Goal: Find specific page/section: Find specific page/section

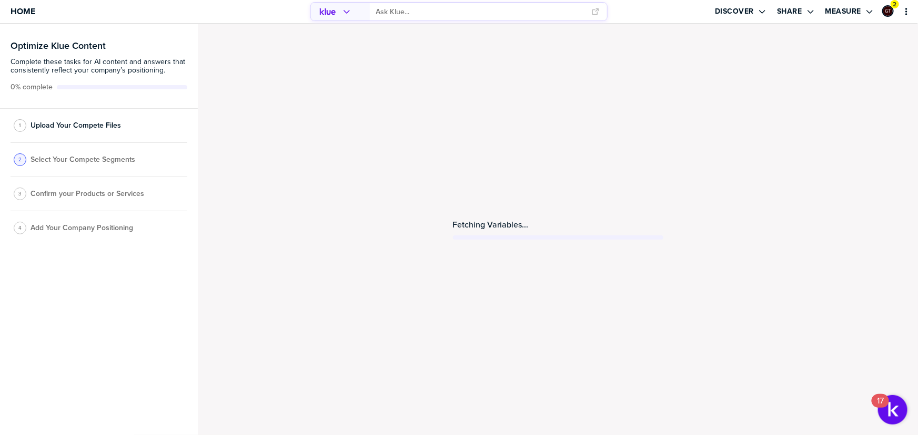
drag, startPoint x: 826, startPoint y: 154, endPoint x: 816, endPoint y: 115, distance: 40.0
click at [826, 154] on div "Fetching Variables..." at bounding box center [558, 229] width 720 height 411
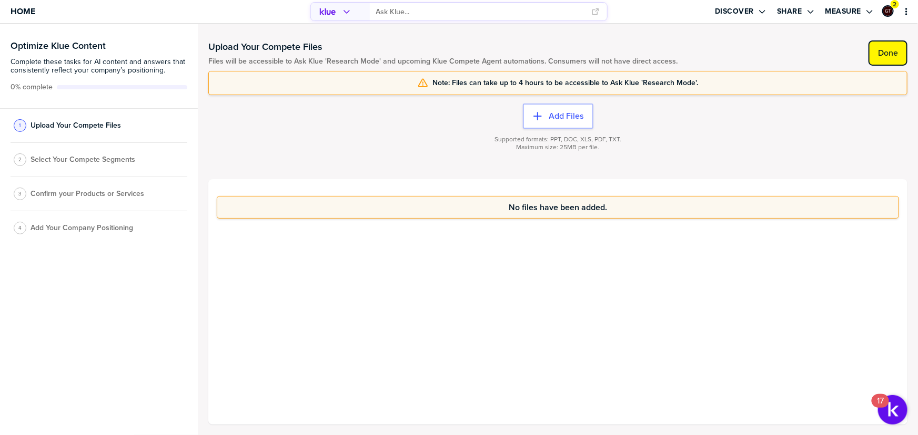
click at [892, 52] on label "Done" at bounding box center [888, 53] width 20 height 11
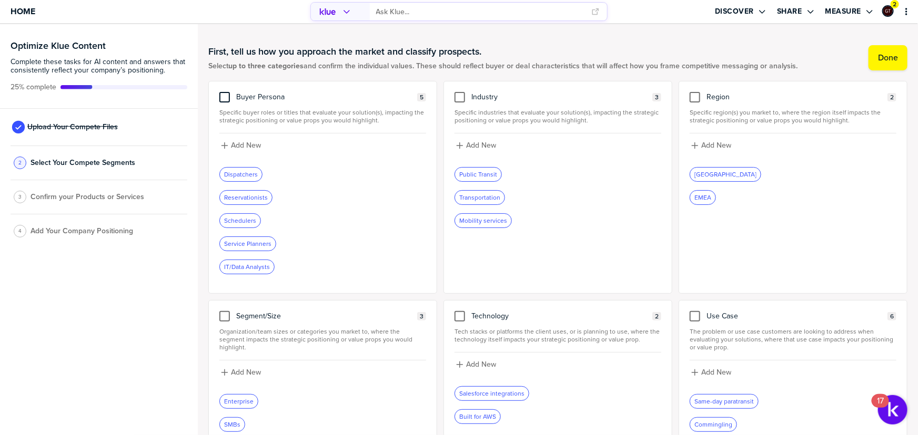
click at [226, 97] on div at bounding box center [224, 97] width 11 height 11
click at [225, 92] on input "checkbox" at bounding box center [225, 92] width 0 height 0
click at [458, 95] on div at bounding box center [459, 97] width 11 height 11
click at [460, 92] on input "checkbox" at bounding box center [460, 92] width 0 height 0
click at [222, 315] on div at bounding box center [224, 316] width 11 height 11
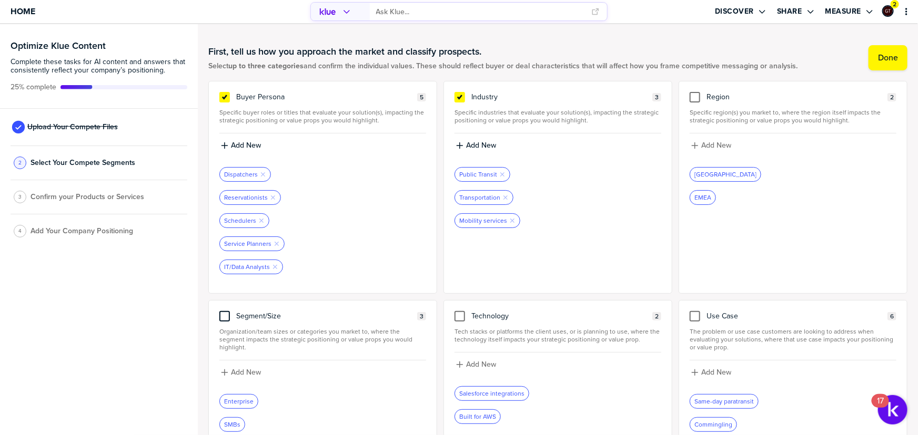
click at [225, 311] on input "checkbox" at bounding box center [225, 311] width 0 height 0
click at [879, 61] on label "Done" at bounding box center [888, 58] width 20 height 11
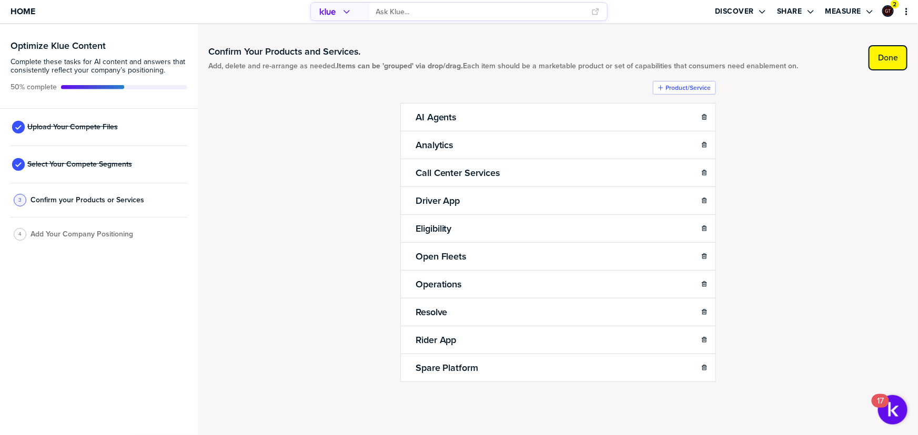
click at [887, 57] on label "Done" at bounding box center [888, 58] width 20 height 11
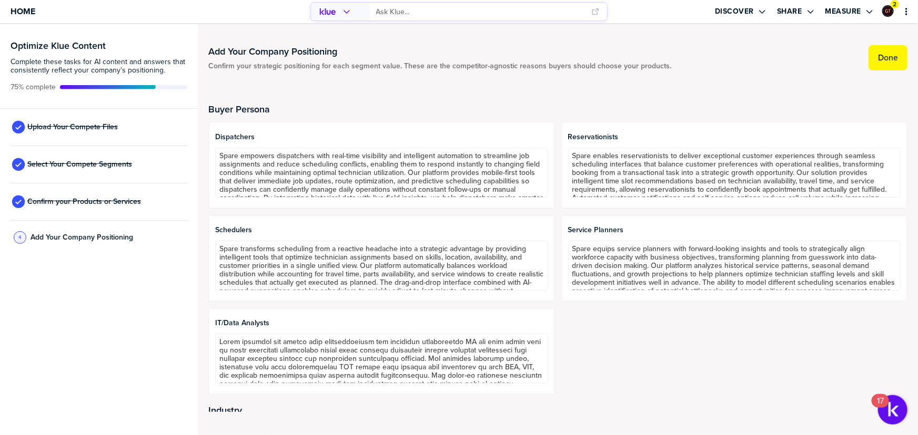
drag, startPoint x: 880, startPoint y: 53, endPoint x: 812, endPoint y: 43, distance: 69.2
click at [880, 53] on label "Done" at bounding box center [888, 58] width 20 height 11
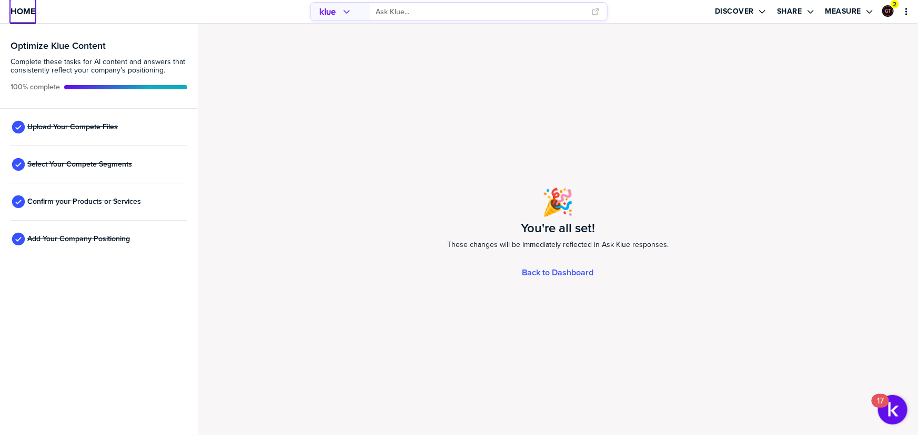
click at [21, 11] on span "Home" at bounding box center [23, 11] width 25 height 9
